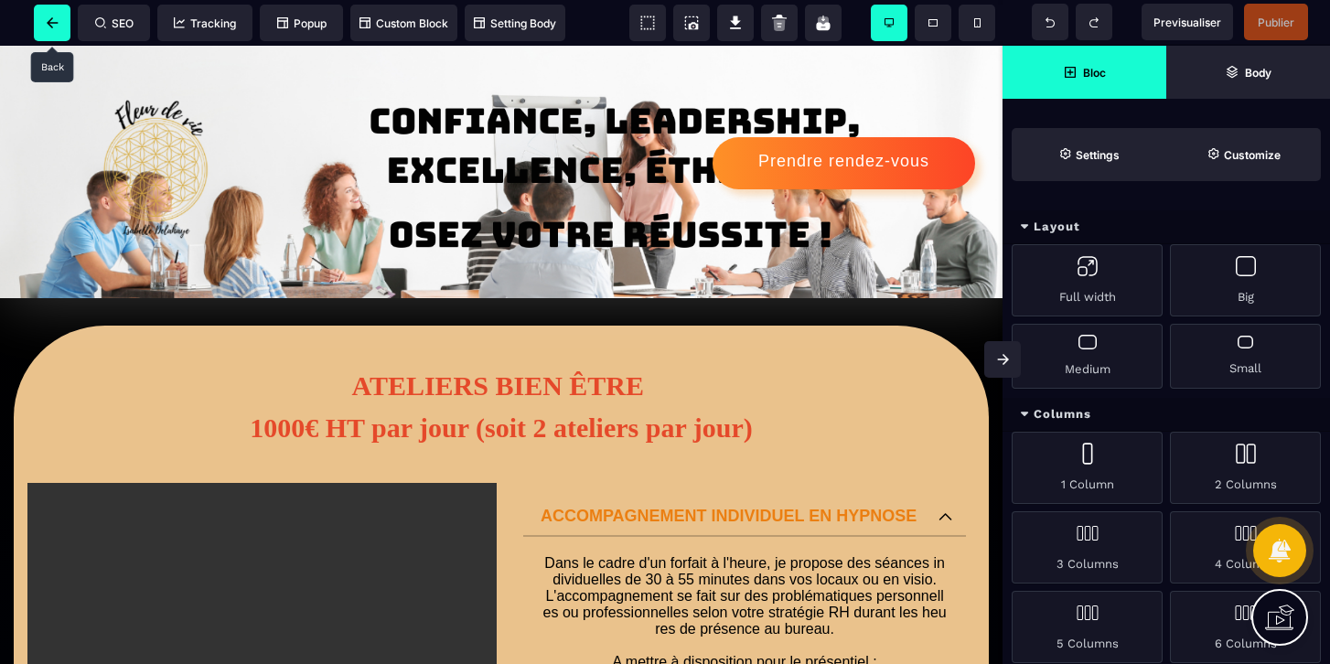
click at [60, 26] on span at bounding box center [52, 23] width 37 height 37
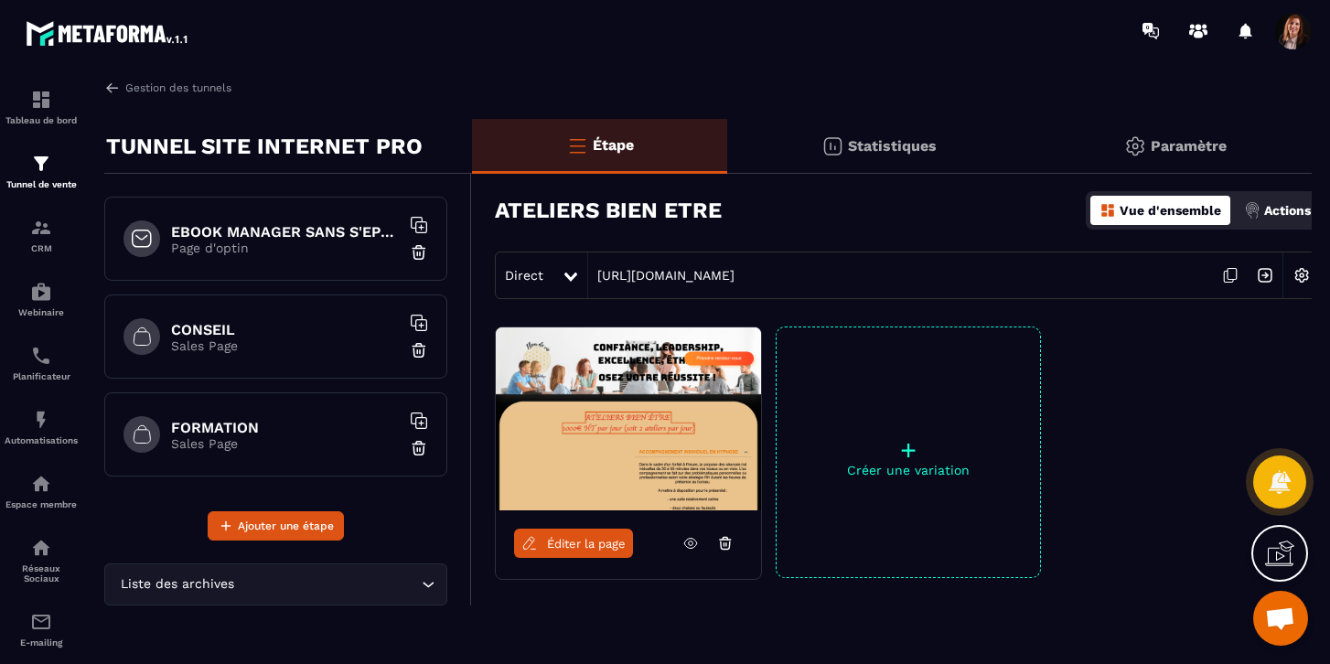
click at [269, 252] on p "Page d'optin" at bounding box center [285, 248] width 229 height 15
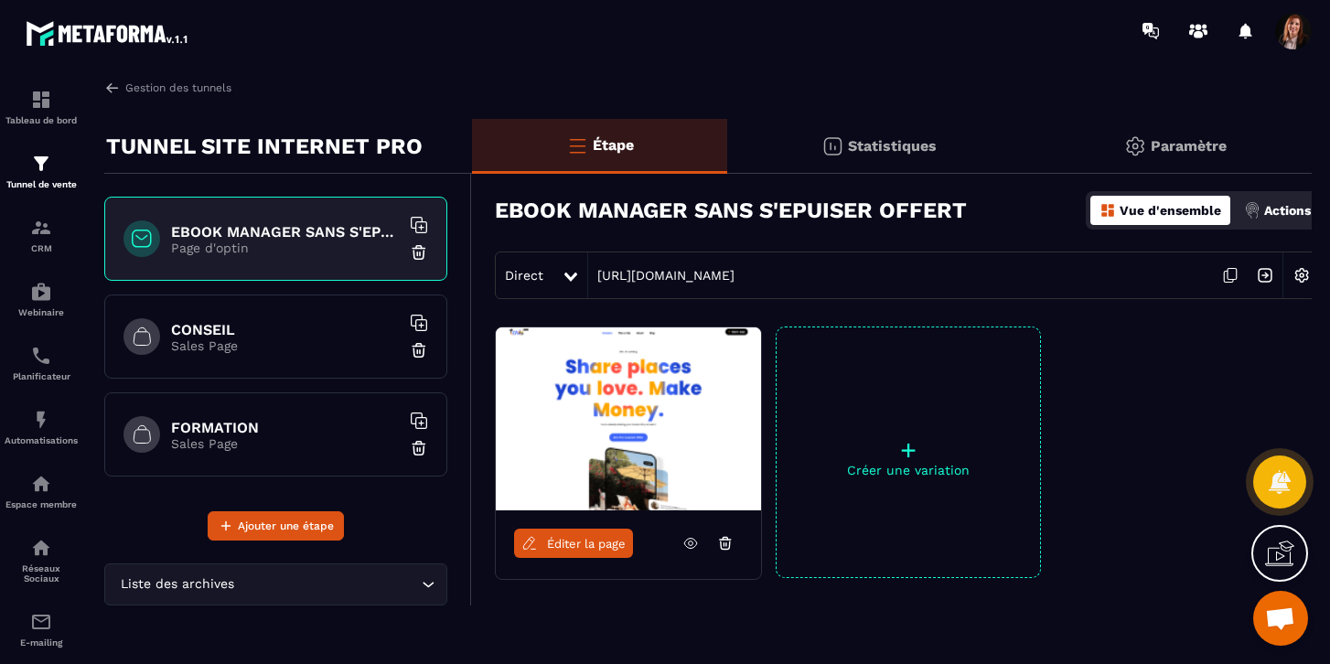
click at [587, 544] on span "Éditer la page" at bounding box center [586, 544] width 79 height 14
